Goal: Task Accomplishment & Management: Manage account settings

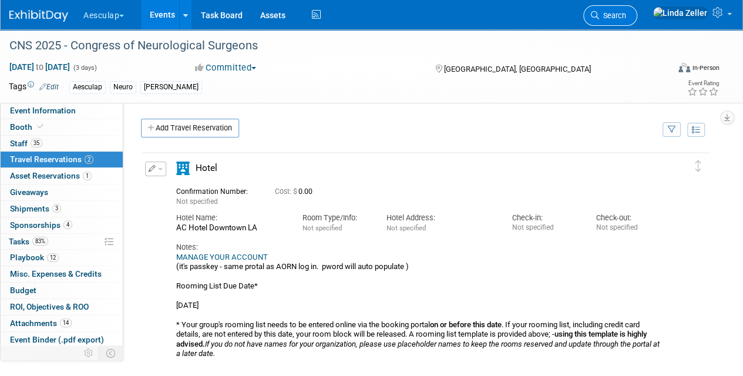
click at [637, 9] on link "Search" at bounding box center [610, 15] width 54 height 21
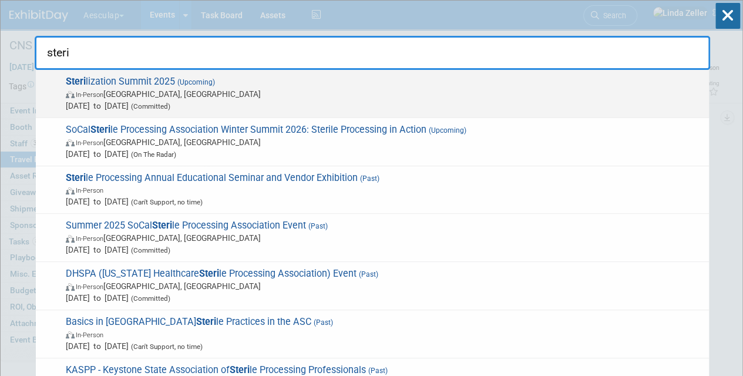
type input "steri"
click at [139, 100] on span "Oct 20, 2025 to Oct 21, 2025 (Committed)" at bounding box center [384, 106] width 637 height 12
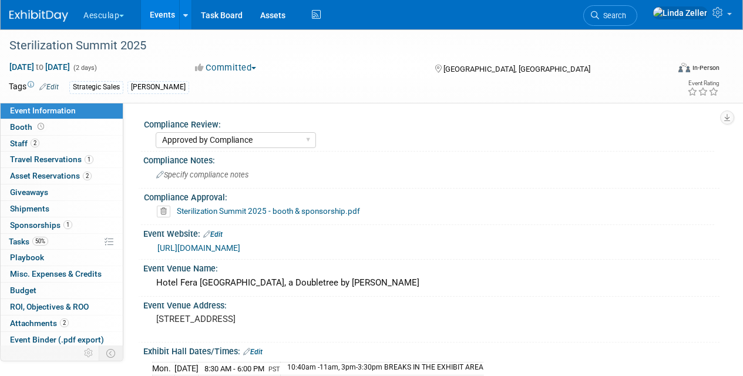
select select "Approved by Compliance"
select select "Strategic Sales"
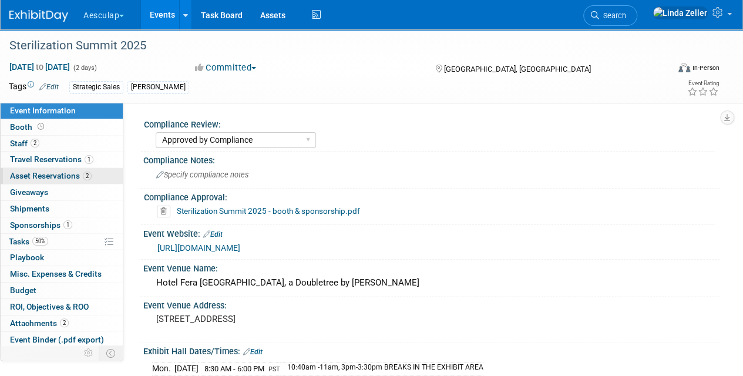
click at [42, 173] on span "Asset Reservations 2" at bounding box center [51, 175] width 82 height 9
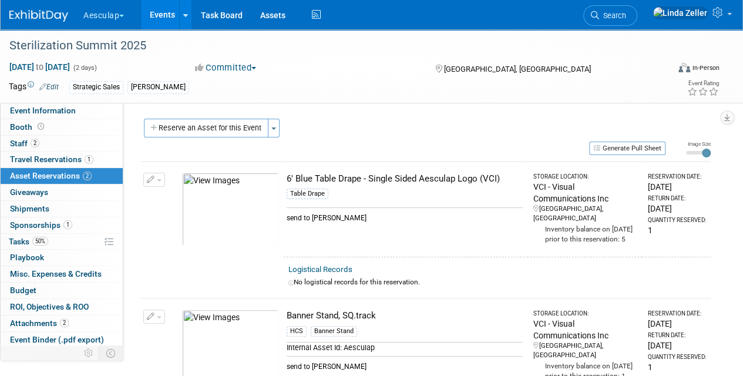
click at [152, 178] on icon "button" at bounding box center [151, 180] width 8 height 8
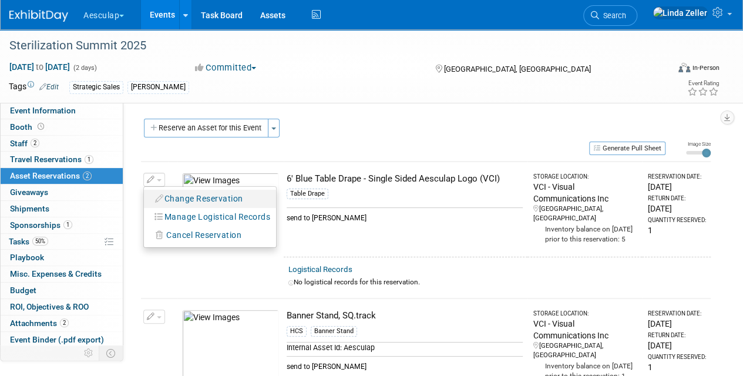
click at [168, 201] on button "Change Reservation" at bounding box center [199, 199] width 99 height 16
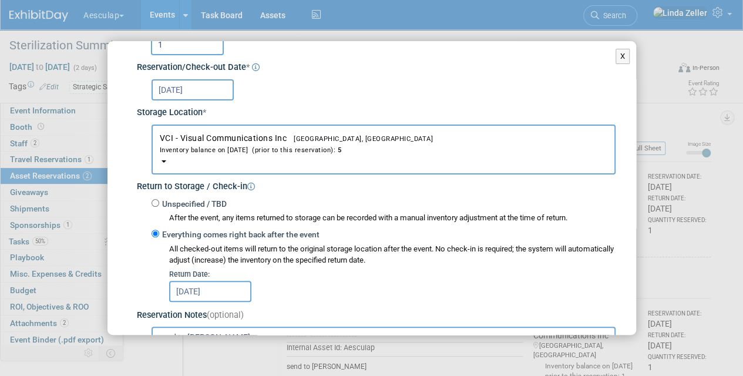
scroll to position [235, 0]
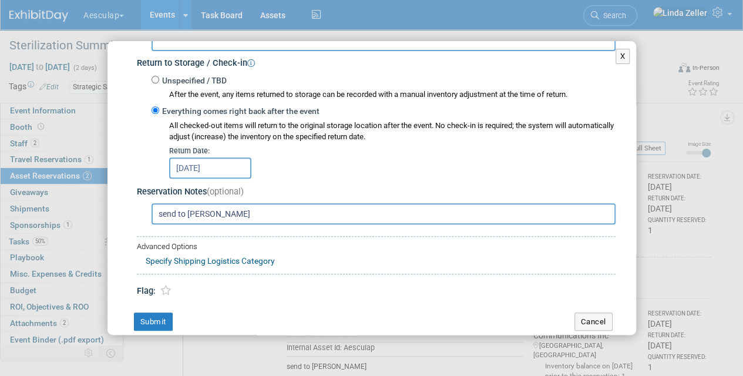
click at [249, 216] on input "send to Jennifer Greisen" at bounding box center [384, 213] width 464 height 21
paste input "Jennifer Greisen 6600 Beachview Dr #404 Rancho Palos Verdes, CA 90275"
drag, startPoint x: 310, startPoint y: 214, endPoint x: 253, endPoint y: 213, distance: 57.0
click at [253, 213] on input "send to Jennifer Greisen Jennifer Greisen 6600 Beachview Dr #404 Rancho Palos V…" at bounding box center [384, 213] width 464 height 21
type input "send to Jennifer Greisen 6600 Beachview Dr #404 Rancho Palos Verdes, CA 90275"
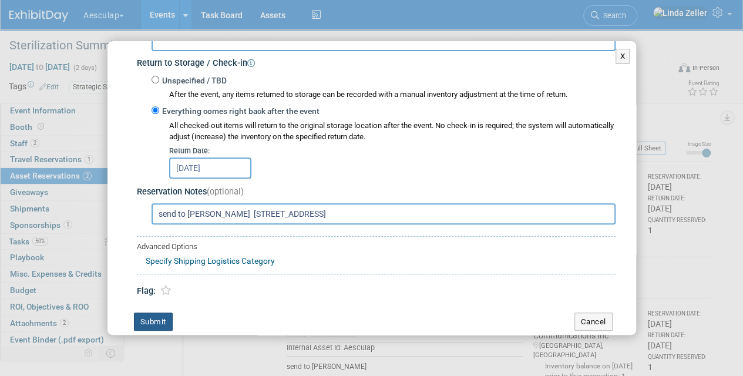
click at [146, 320] on button "Submit" at bounding box center [153, 321] width 39 height 19
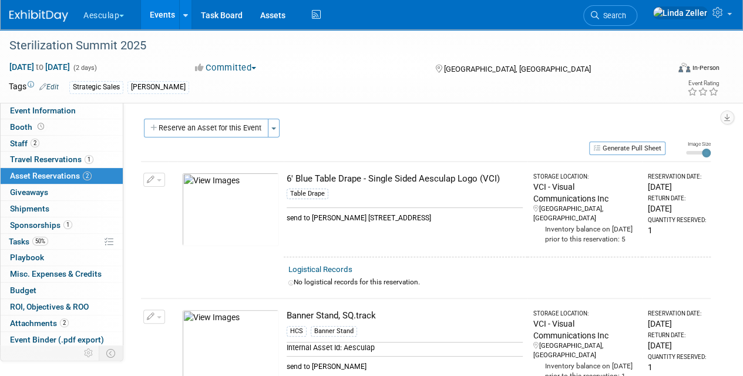
click at [159, 16] on link "Events" at bounding box center [162, 14] width 43 height 29
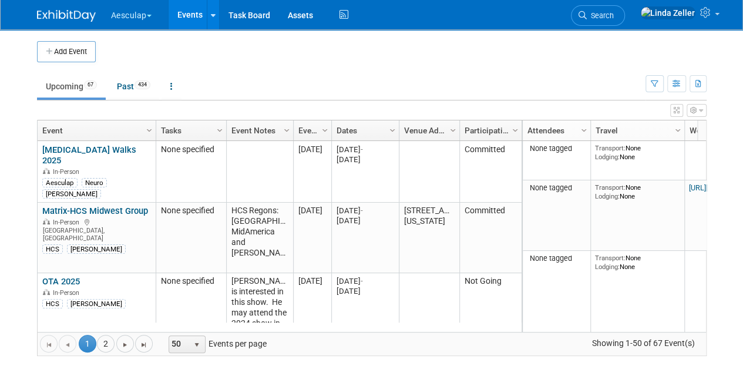
drag, startPoint x: 625, startPoint y: 14, endPoint x: 621, endPoint y: 2, distance: 12.8
click at [614, 14] on span "Search" at bounding box center [600, 15] width 27 height 9
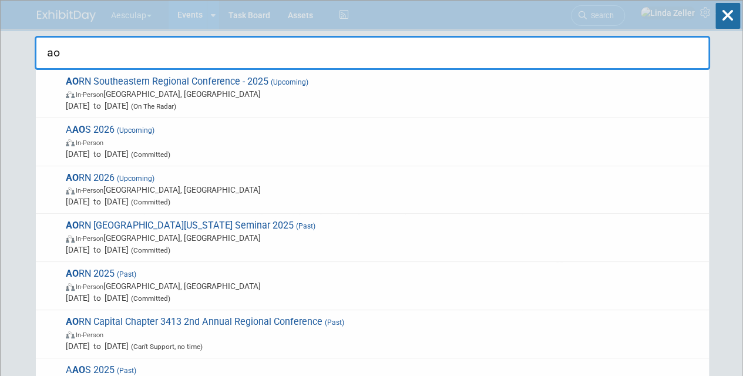
type input "a"
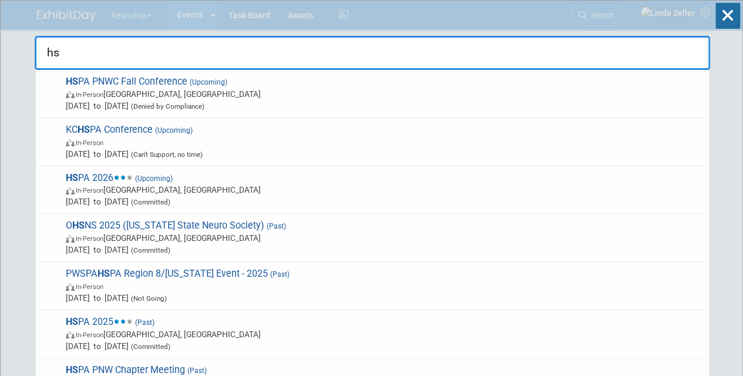
type input "h"
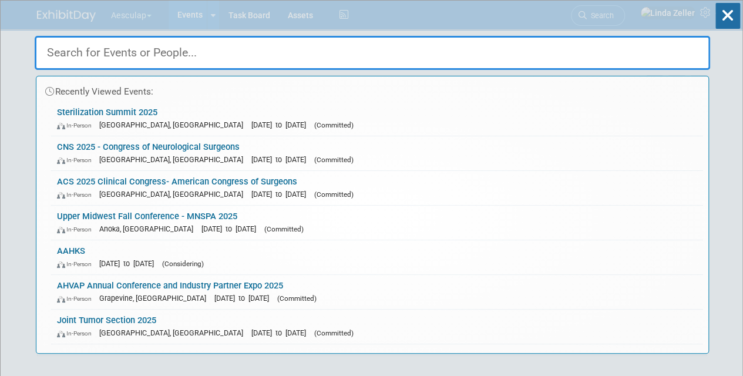
click at [88, 51] on input "text" at bounding box center [372, 53] width 675 height 34
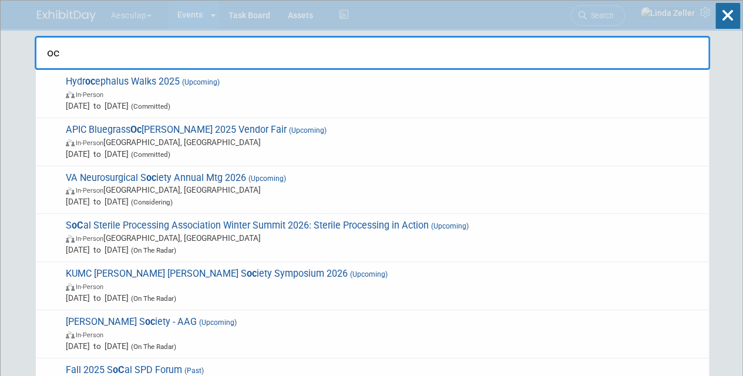
type input "o"
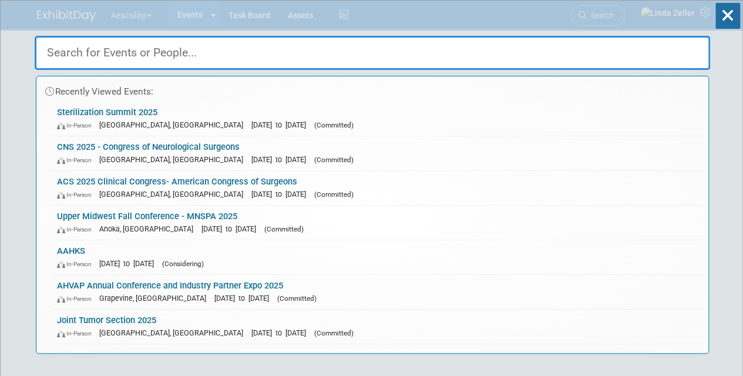
click at [194, 14] on div "Recently Viewed Events: Sterilization Summit 2025 In-Person Orange, CA Oct 20, …" at bounding box center [372, 177] width 675 height 353
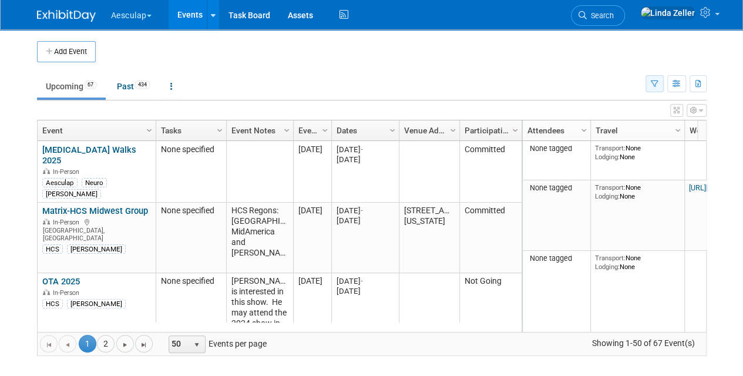
click at [655, 80] on icon "button" at bounding box center [655, 84] width 8 height 8
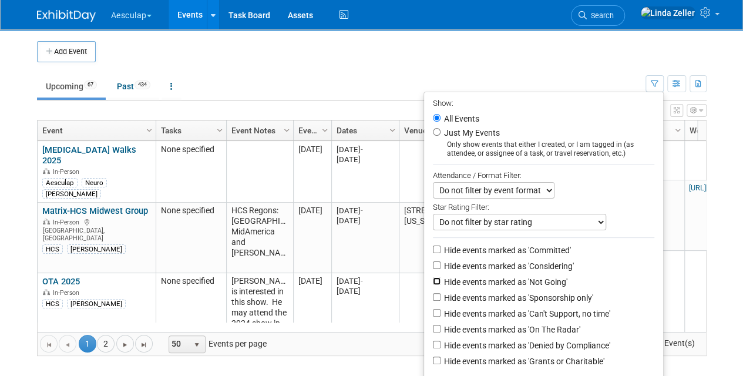
click at [433, 277] on input "Hide events marked as 'Not Going'" at bounding box center [437, 281] width 8 height 8
checkbox input "true"
click at [433, 311] on input "Hide events marked as 'Can't Support, no time'" at bounding box center [437, 313] width 8 height 8
checkbox input "true"
click at [433, 344] on input "Hide events marked as 'Denied by Compliance'" at bounding box center [437, 345] width 8 height 8
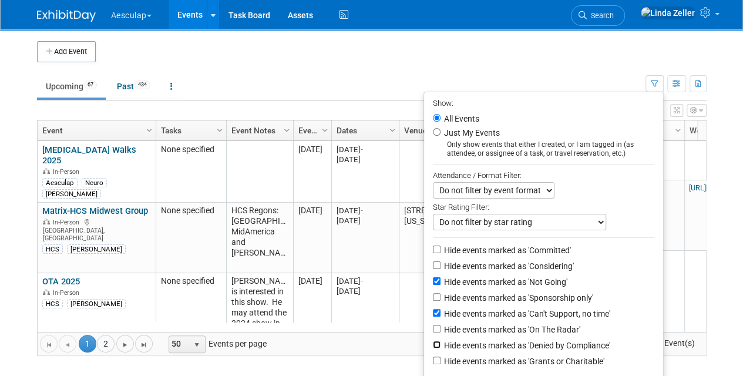
checkbox input "true"
click at [433, 359] on input "Hide events marked as 'Grants or Charitable'" at bounding box center [437, 361] width 8 height 8
checkbox input "true"
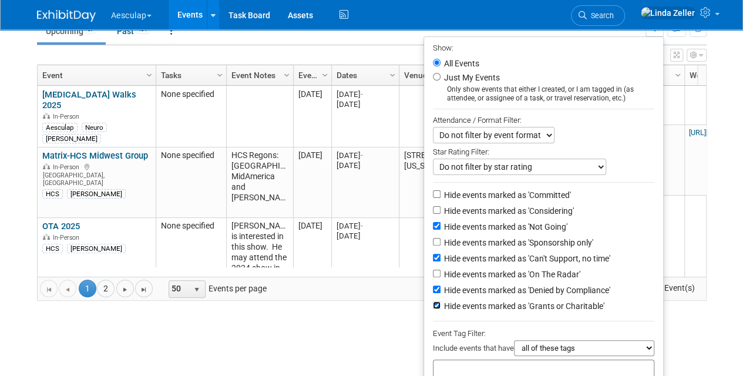
scroll to position [117, 0]
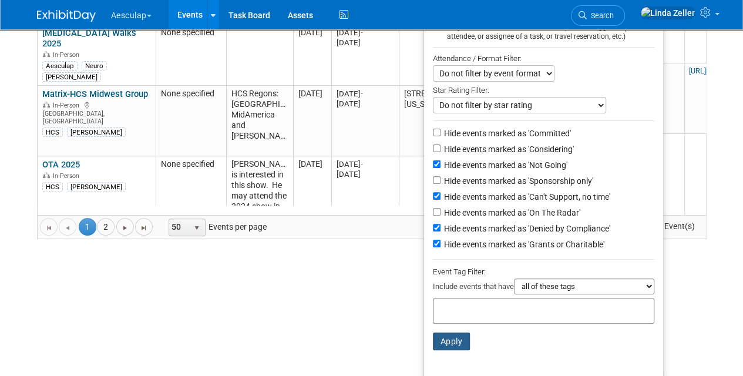
click at [446, 339] on button "Apply" at bounding box center [452, 341] width 38 height 18
